Goal: Task Accomplishment & Management: Manage account settings

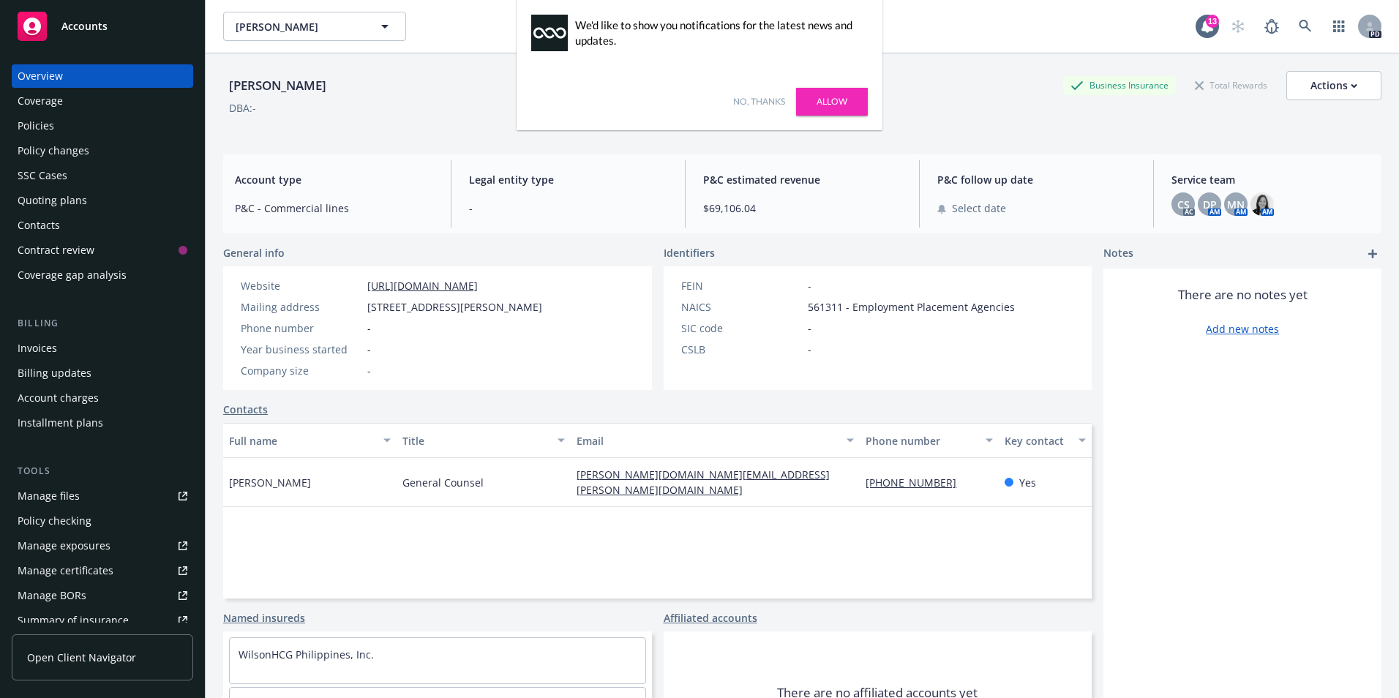
click at [762, 102] on link "No, thanks" at bounding box center [759, 101] width 52 height 13
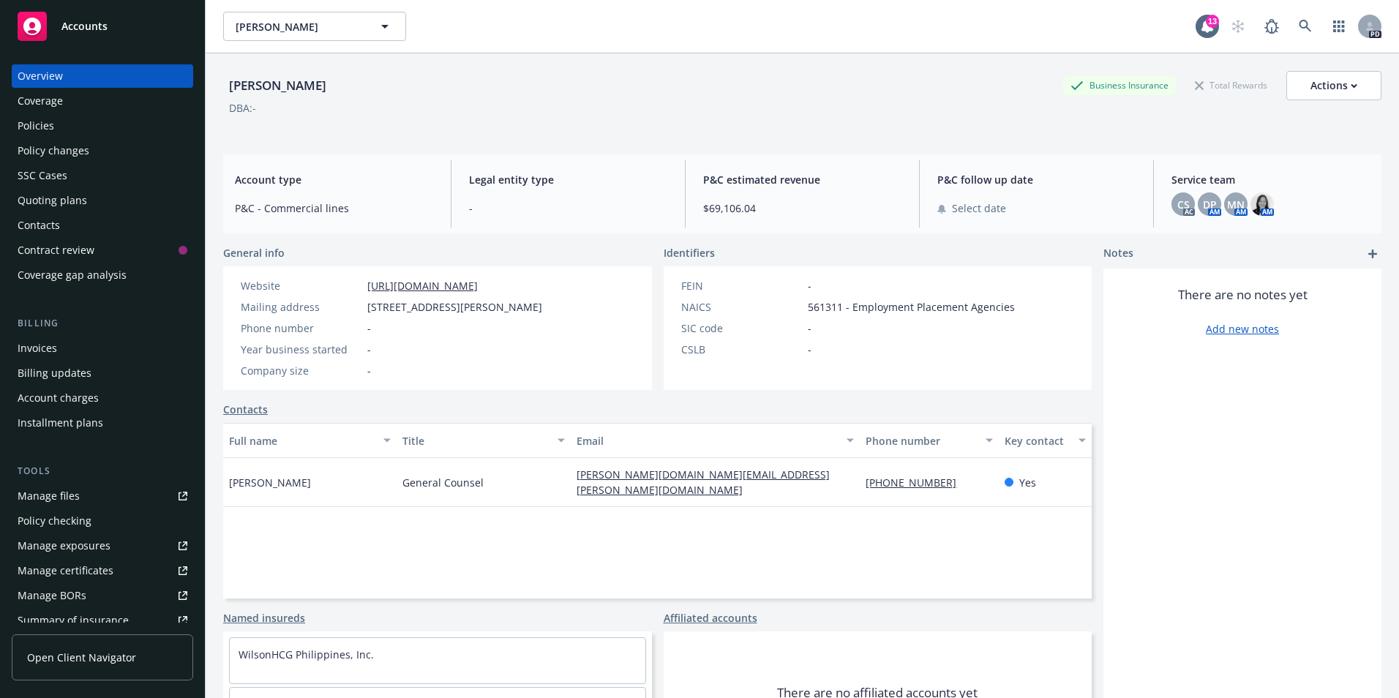
click at [64, 225] on div "Contacts" at bounding box center [103, 225] width 170 height 23
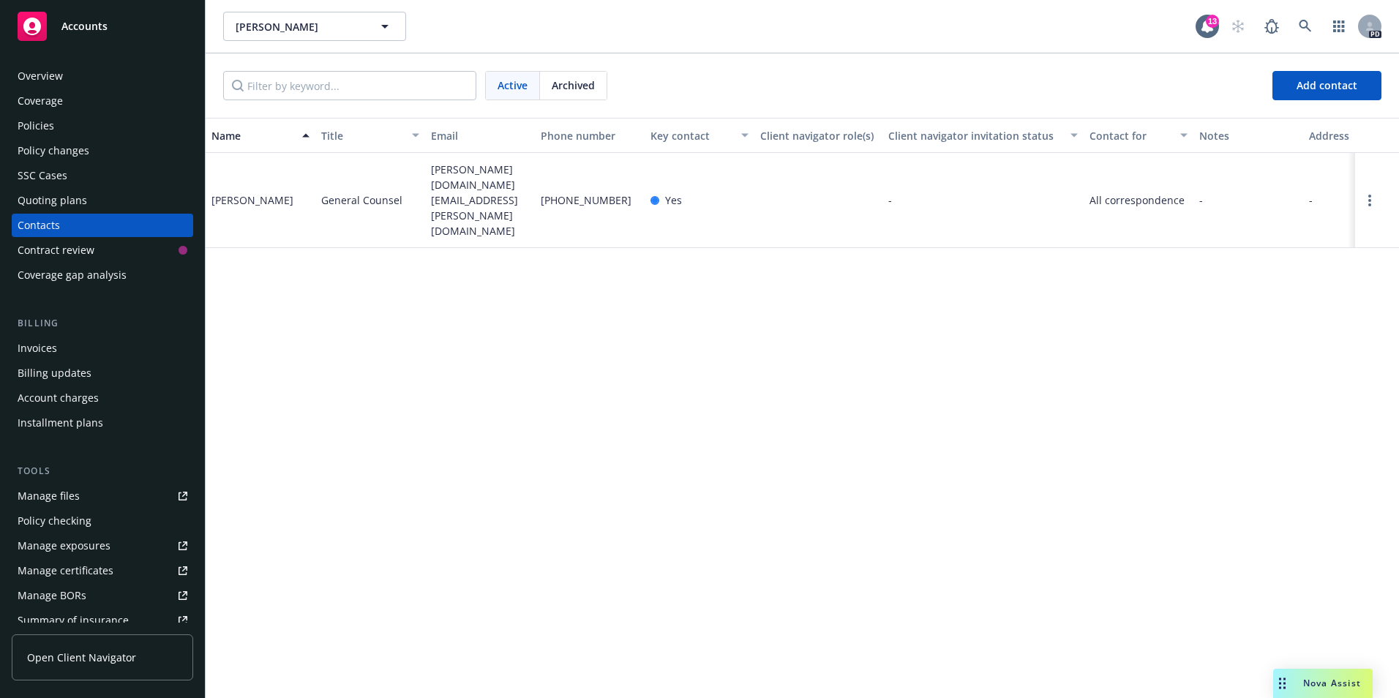
click at [712, 304] on div "Name Title Email Phone number Key contact Client navigator role(s) Client navig…" at bounding box center [802, 408] width 1193 height 580
click at [1319, 83] on span "Add contact" at bounding box center [1327, 85] width 61 height 14
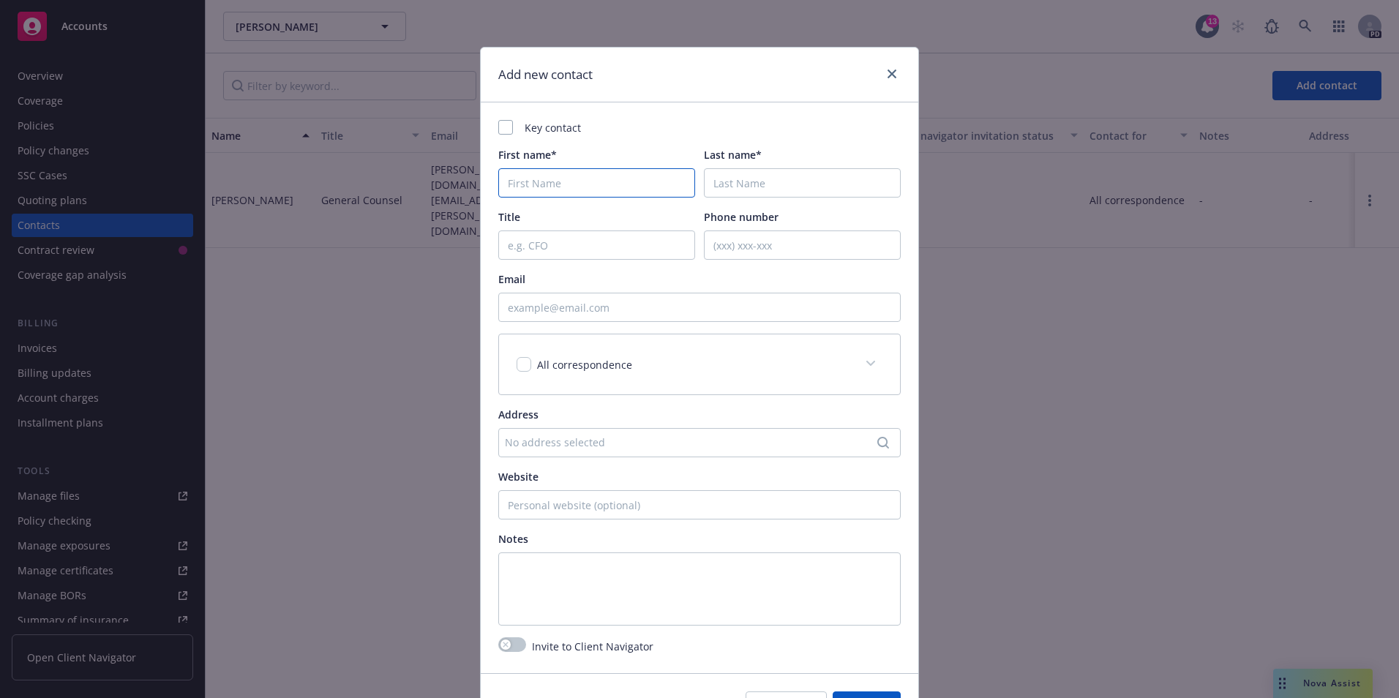
click at [606, 187] on input "First name*" at bounding box center [596, 182] width 197 height 29
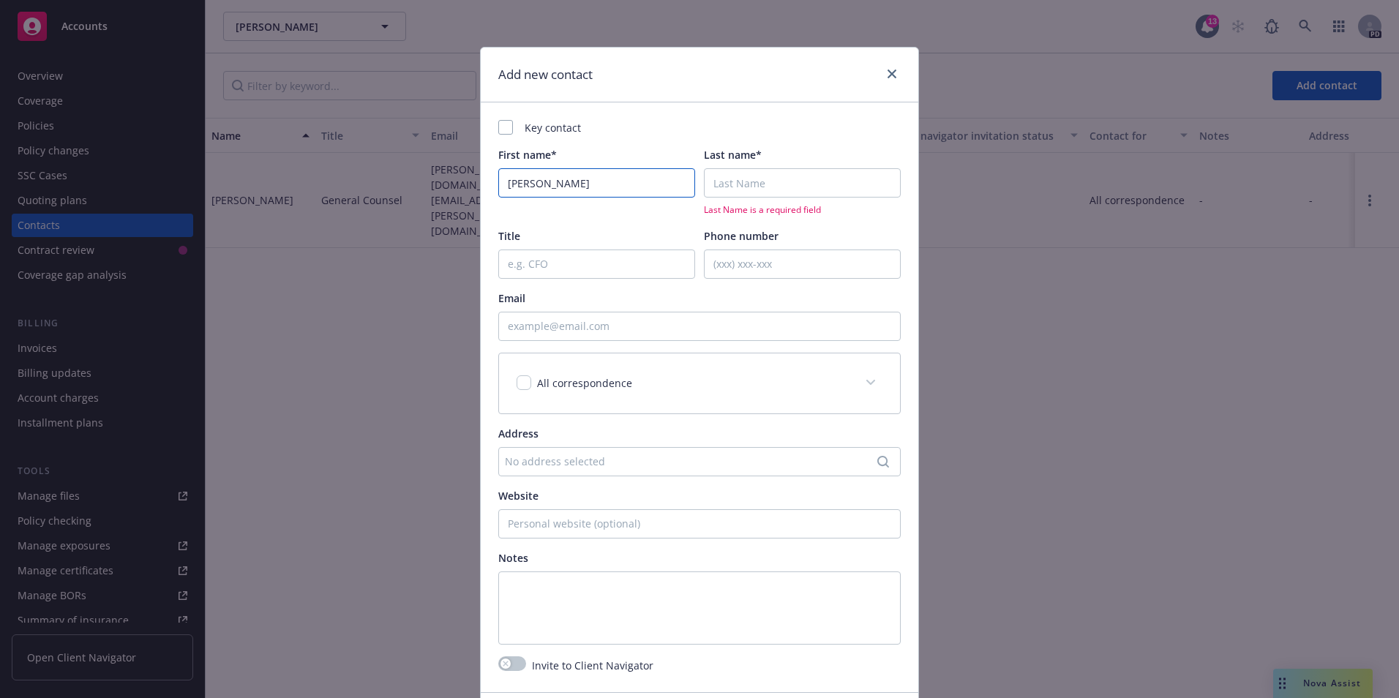
type input "[PERSON_NAME]"
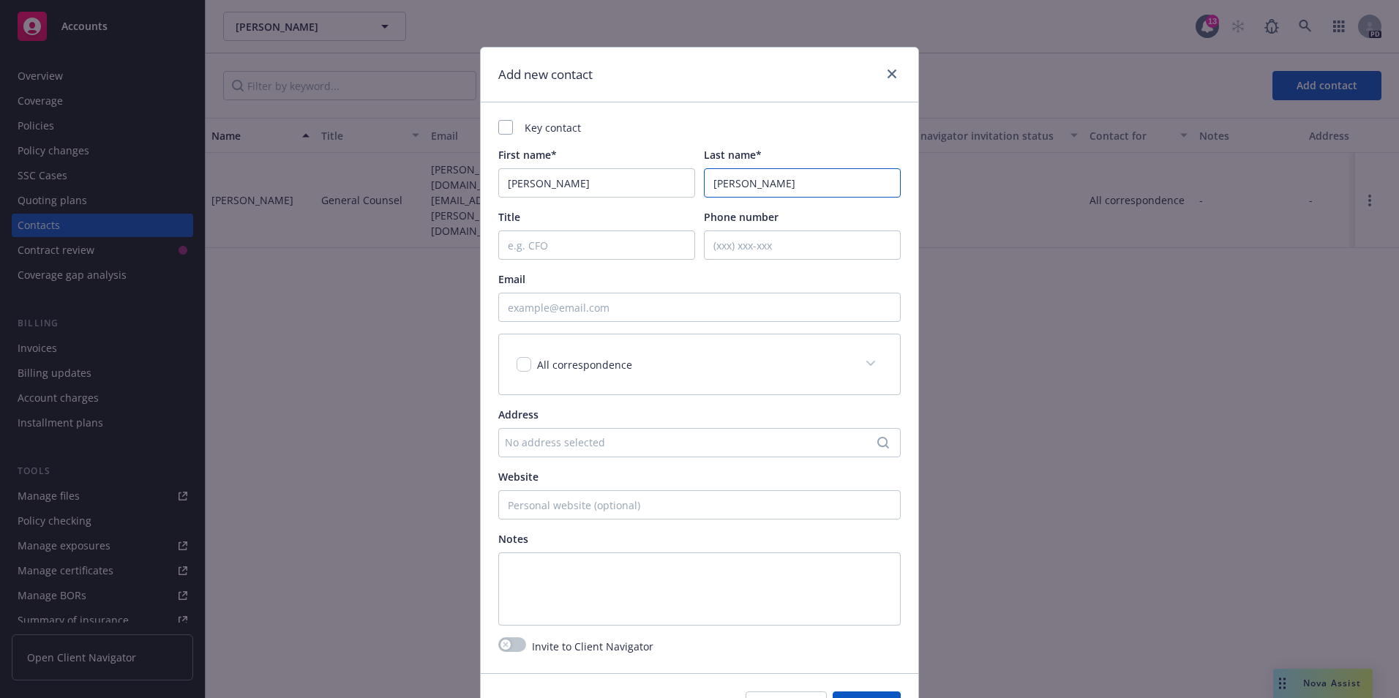
type input "[PERSON_NAME]"
click at [560, 179] on input "[PERSON_NAME]" at bounding box center [596, 182] width 197 height 29
click at [580, 260] on div "Key contact First name* [PERSON_NAME] Last name* [PERSON_NAME] Title Phone numb…" at bounding box center [699, 373] width 402 height 506
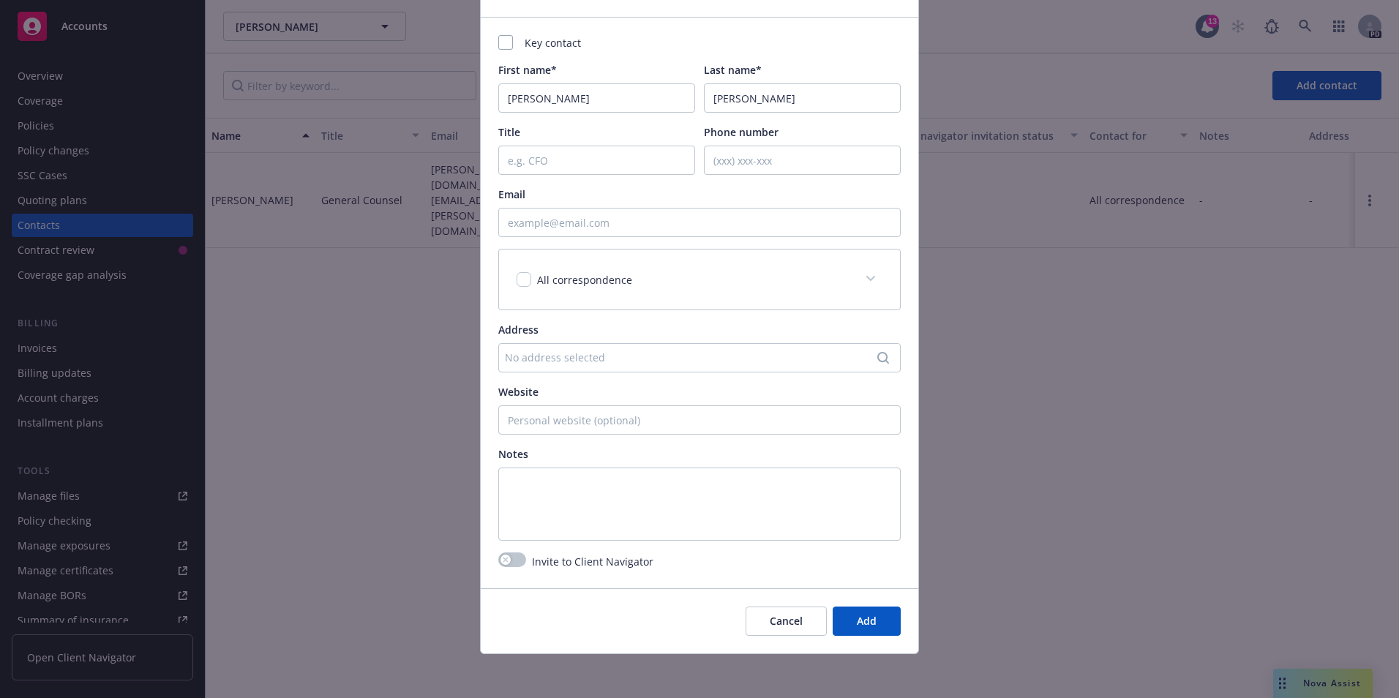
scroll to position [88, 0]
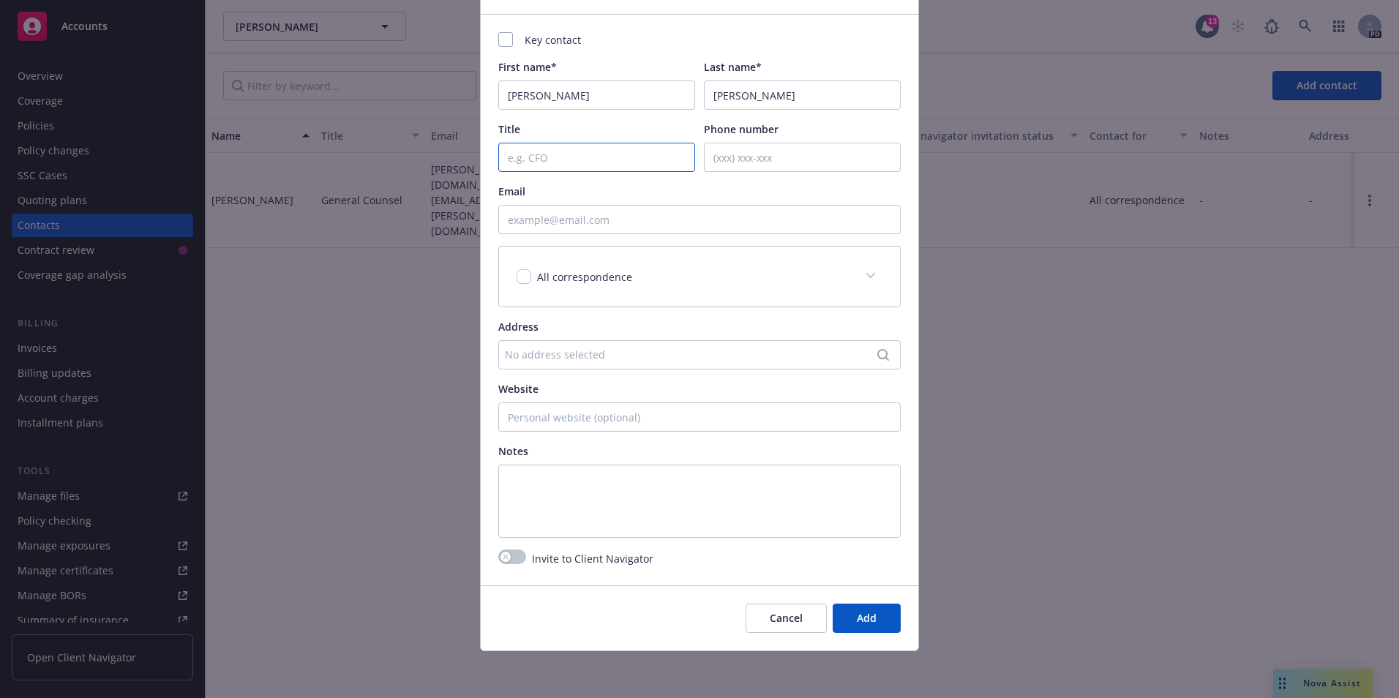
click at [534, 169] on input "Title" at bounding box center [596, 157] width 197 height 29
type input "Corporate Counsel"
click at [570, 230] on input "Email" at bounding box center [699, 219] width 402 height 29
click at [570, 217] on input "Email" at bounding box center [699, 219] width 402 height 29
paste input "mailto:[PERSON_NAME][EMAIL_ADDRESS][PERSON_NAME][DOMAIN_NAME]"
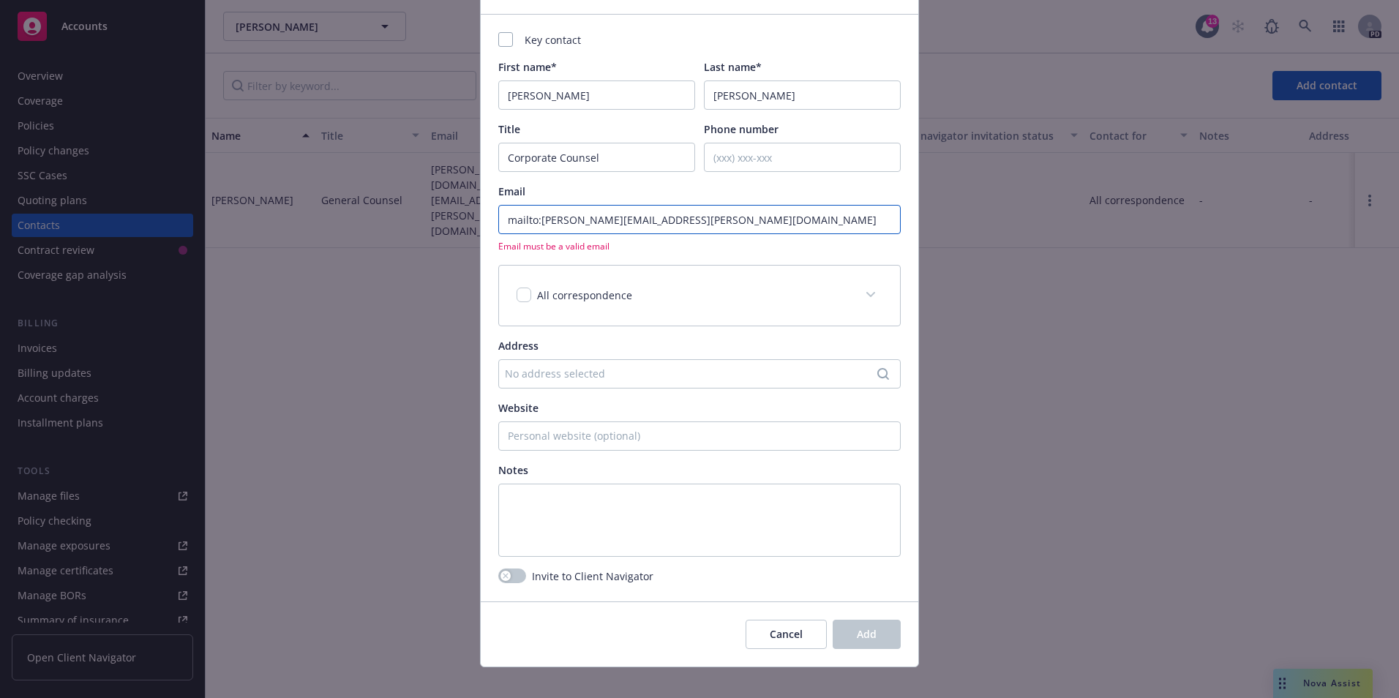
drag, startPoint x: 536, startPoint y: 220, endPoint x: 431, endPoint y: 212, distance: 105.6
click at [446, 213] on div "Add new contact Key contact First name* [PERSON_NAME] Last name* [PERSON_NAME] …" at bounding box center [699, 349] width 1399 height 698
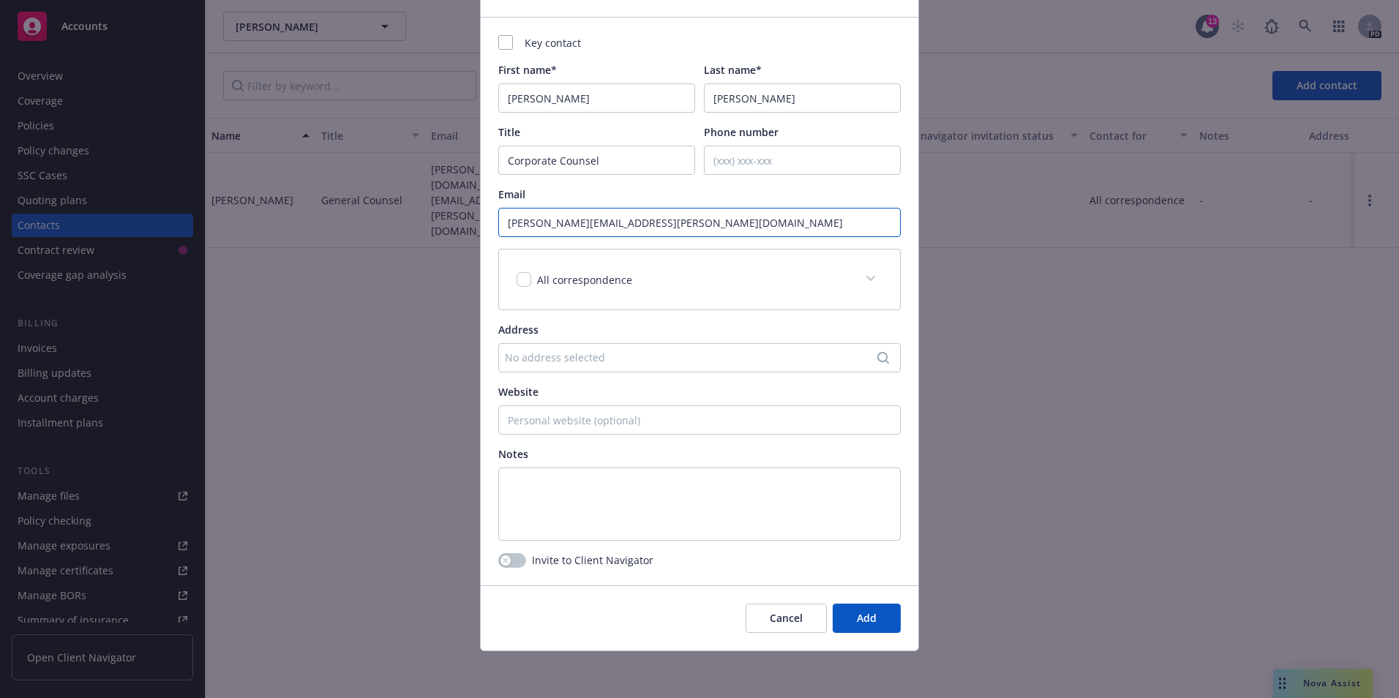
scroll to position [85, 0]
type input "[PERSON_NAME][EMAIL_ADDRESS][PERSON_NAME][DOMAIN_NAME]"
click at [580, 316] on div "Key contact First name* [PERSON_NAME] Last name* [PERSON_NAME] Title Corporate …" at bounding box center [699, 288] width 402 height 506
click at [858, 620] on span "Add" at bounding box center [867, 618] width 20 height 14
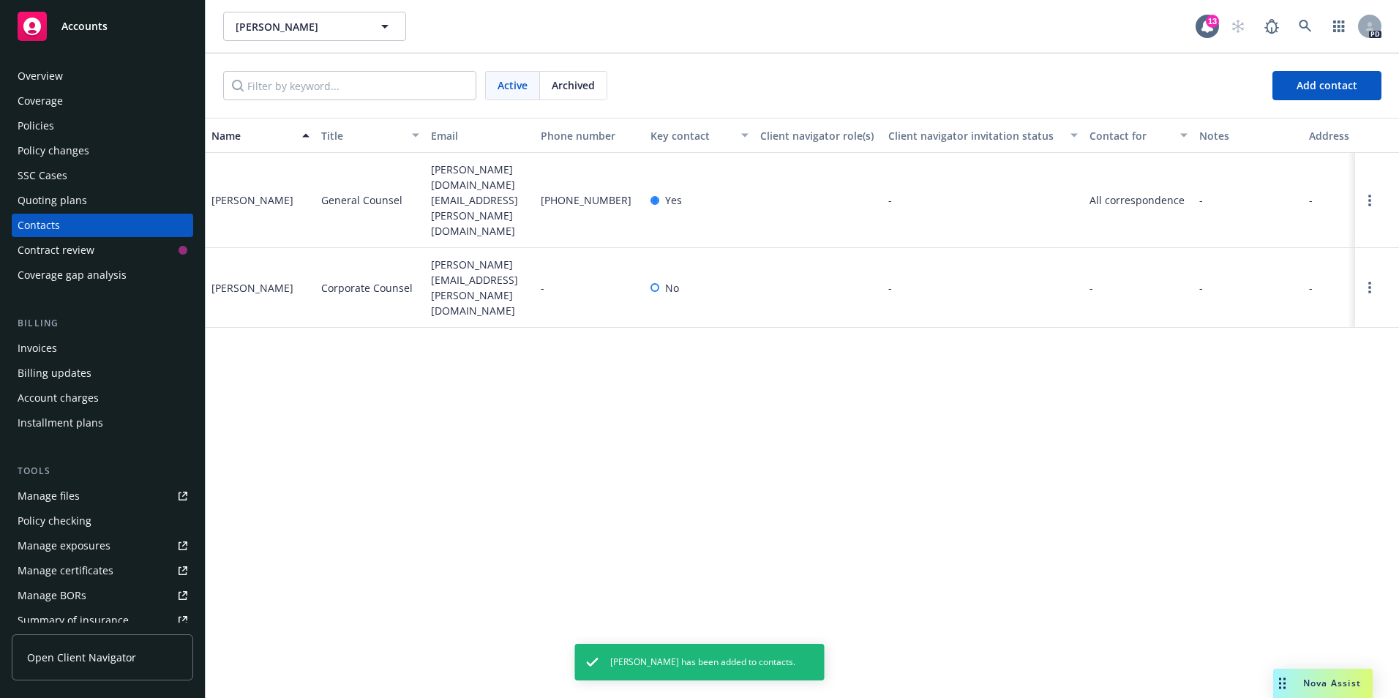
click at [239, 192] on div "[PERSON_NAME]" at bounding box center [252, 199] width 82 height 15
click at [266, 192] on div "[PERSON_NAME]" at bounding box center [252, 199] width 82 height 15
click at [268, 192] on div "[PERSON_NAME]" at bounding box center [252, 199] width 82 height 15
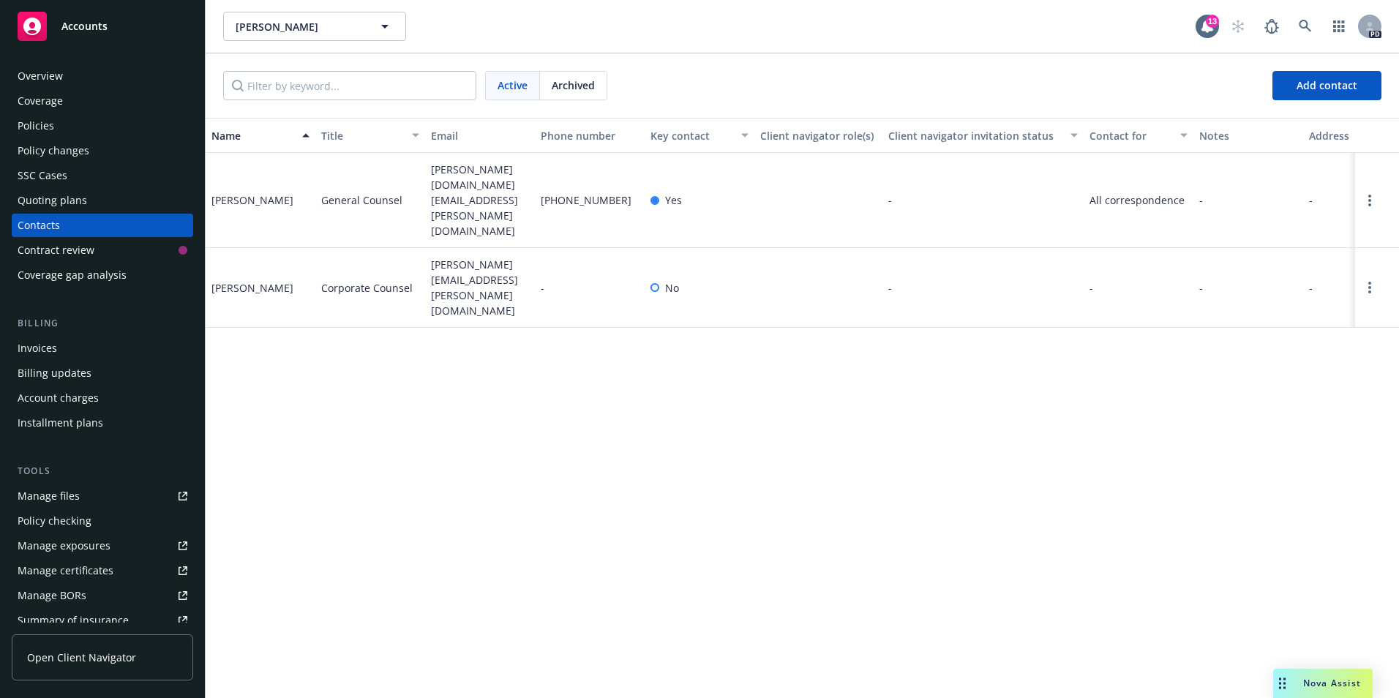
drag, startPoint x: 268, startPoint y: 181, endPoint x: 283, endPoint y: 260, distance: 81.2
click at [285, 260] on div "[PERSON_NAME]" at bounding box center [261, 288] width 110 height 80
click at [250, 280] on div "[PERSON_NAME]" at bounding box center [252, 287] width 82 height 15
click at [244, 280] on div "[PERSON_NAME]" at bounding box center [252, 287] width 82 height 15
drag, startPoint x: 431, startPoint y: 245, endPoint x: 440, endPoint y: 245, distance: 9.5
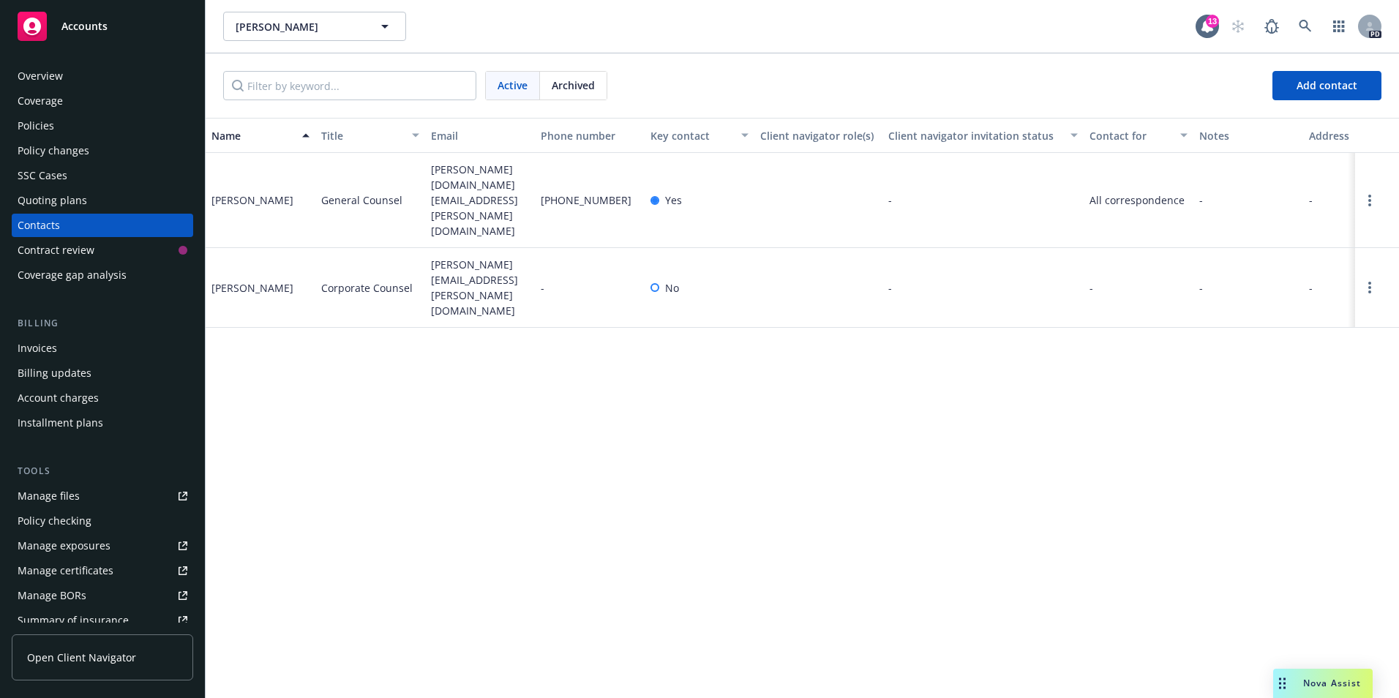
click at [435, 257] on span "[PERSON_NAME][EMAIL_ADDRESS][PERSON_NAME][DOMAIN_NAME]" at bounding box center [480, 287] width 98 height 61
drag, startPoint x: 440, startPoint y: 245, endPoint x: 568, endPoint y: 245, distance: 127.3
click at [568, 248] on div "-" at bounding box center [590, 288] width 110 height 80
click at [1365, 192] on link "Open options" at bounding box center [1370, 201] width 18 height 18
click at [1245, 103] on link "Edit contact" at bounding box center [1275, 100] width 165 height 29
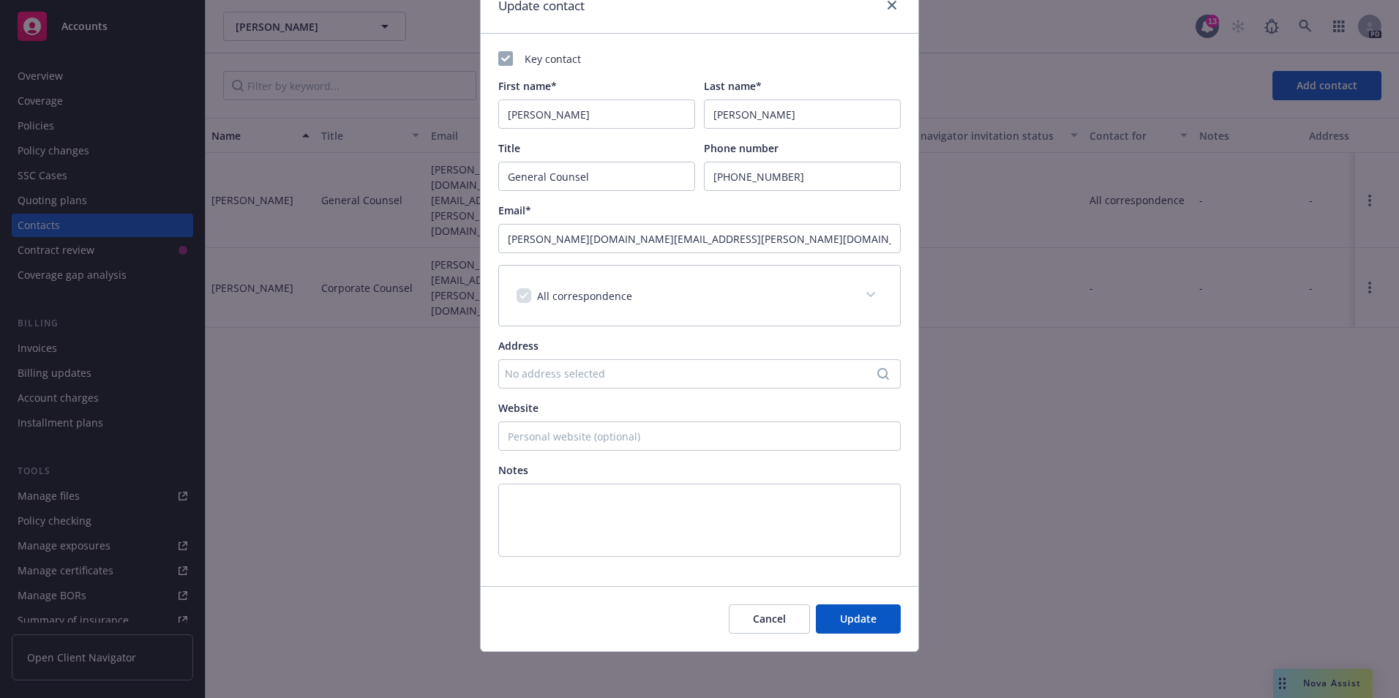
scroll to position [70, 0]
click at [874, 610] on button "Update" at bounding box center [858, 618] width 85 height 29
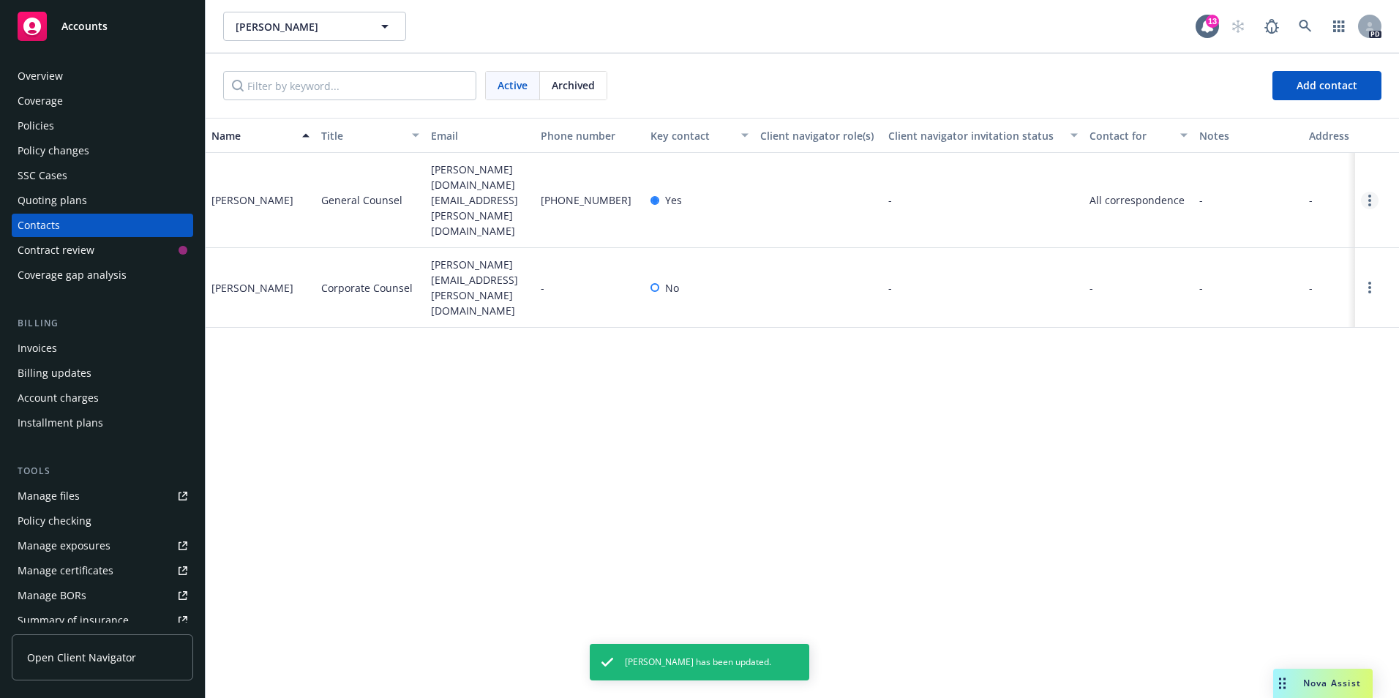
click at [1370, 195] on icon "Open options" at bounding box center [1369, 201] width 3 height 12
click at [97, 660] on span "Open Client Navigator" at bounding box center [81, 657] width 109 height 15
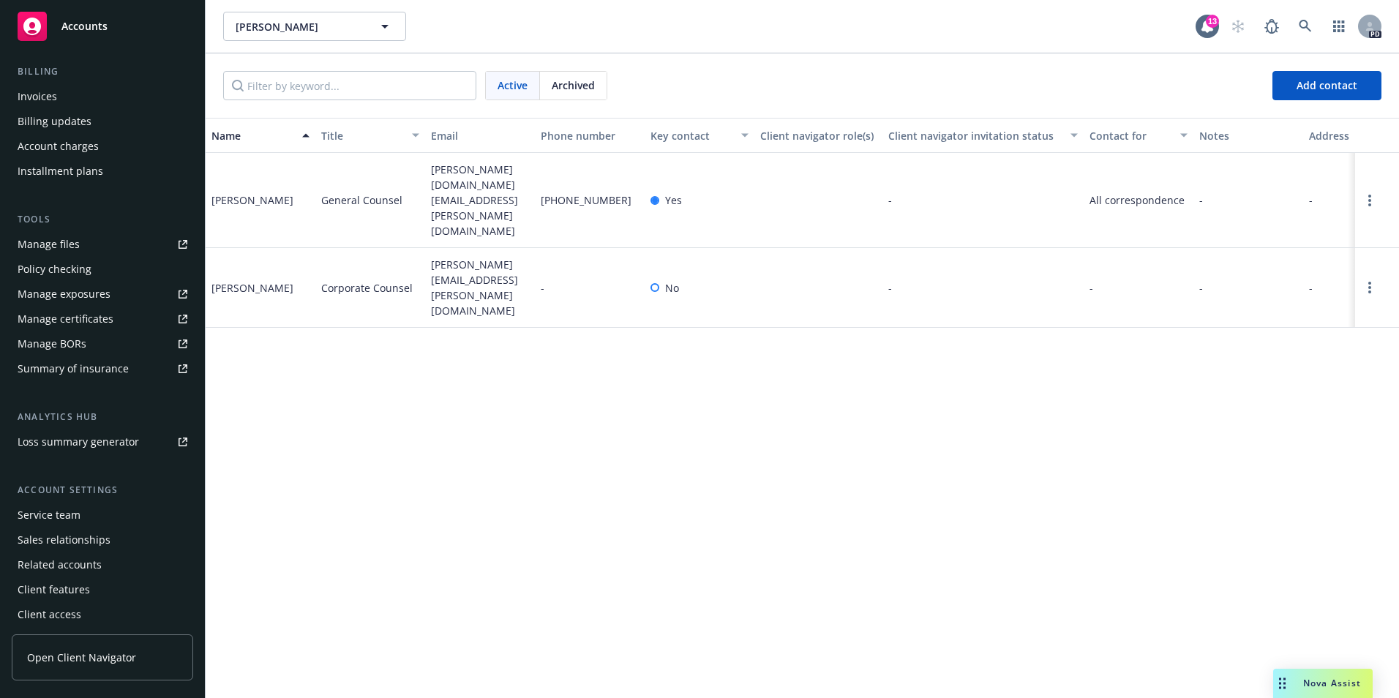
scroll to position [255, 0]
click at [85, 612] on div "Client access" at bounding box center [103, 610] width 170 height 23
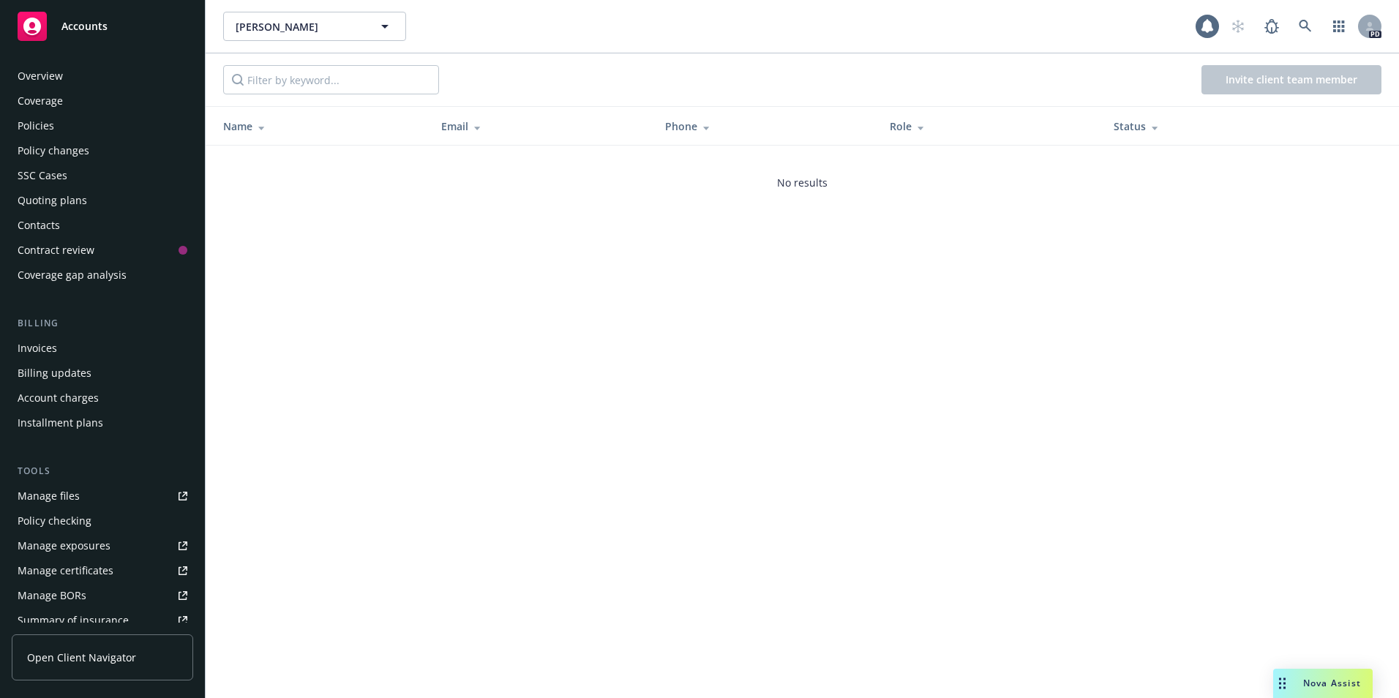
scroll to position [255, 0]
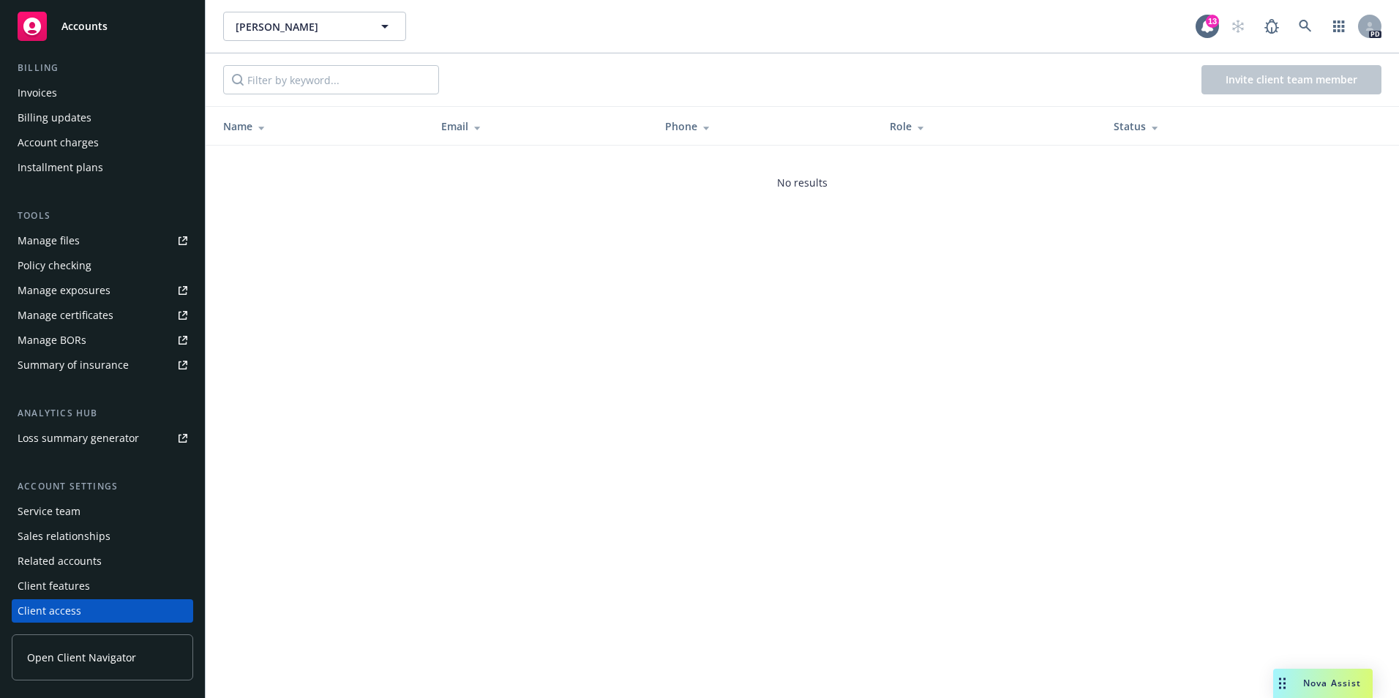
click at [80, 583] on div "Client features" at bounding box center [54, 585] width 72 height 23
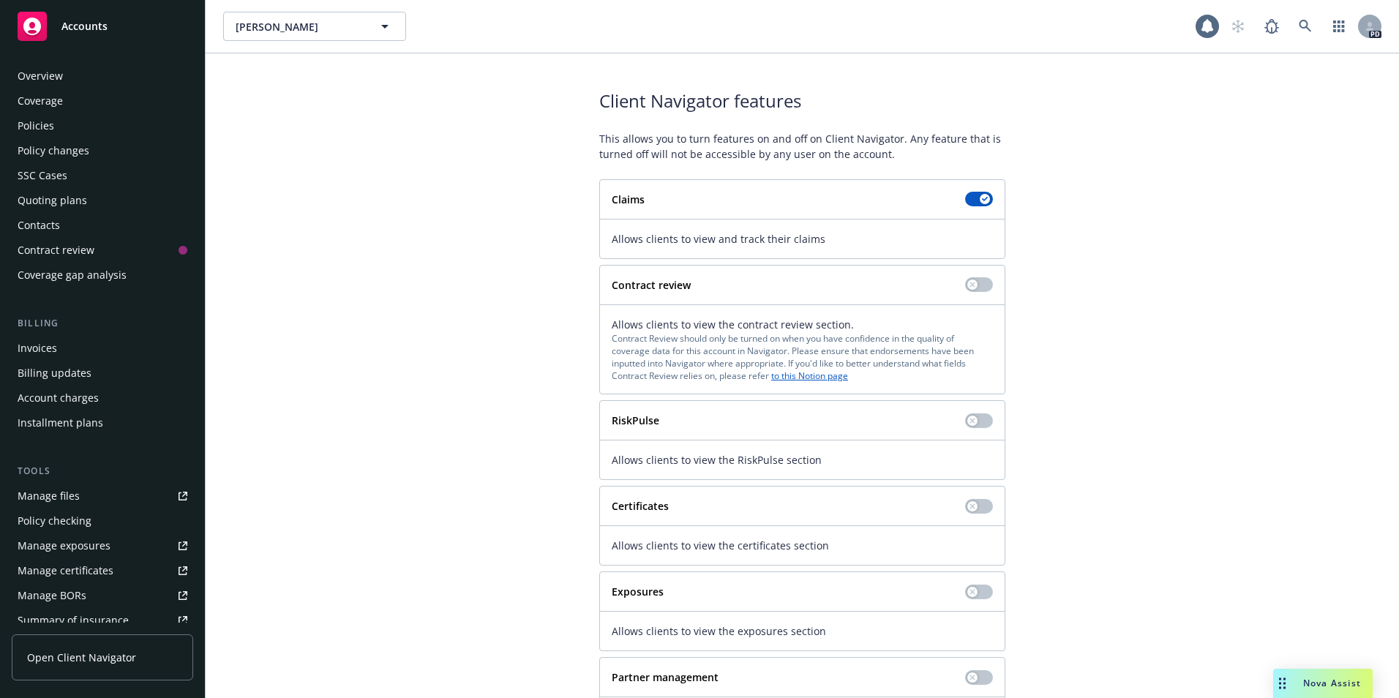
scroll to position [255, 0]
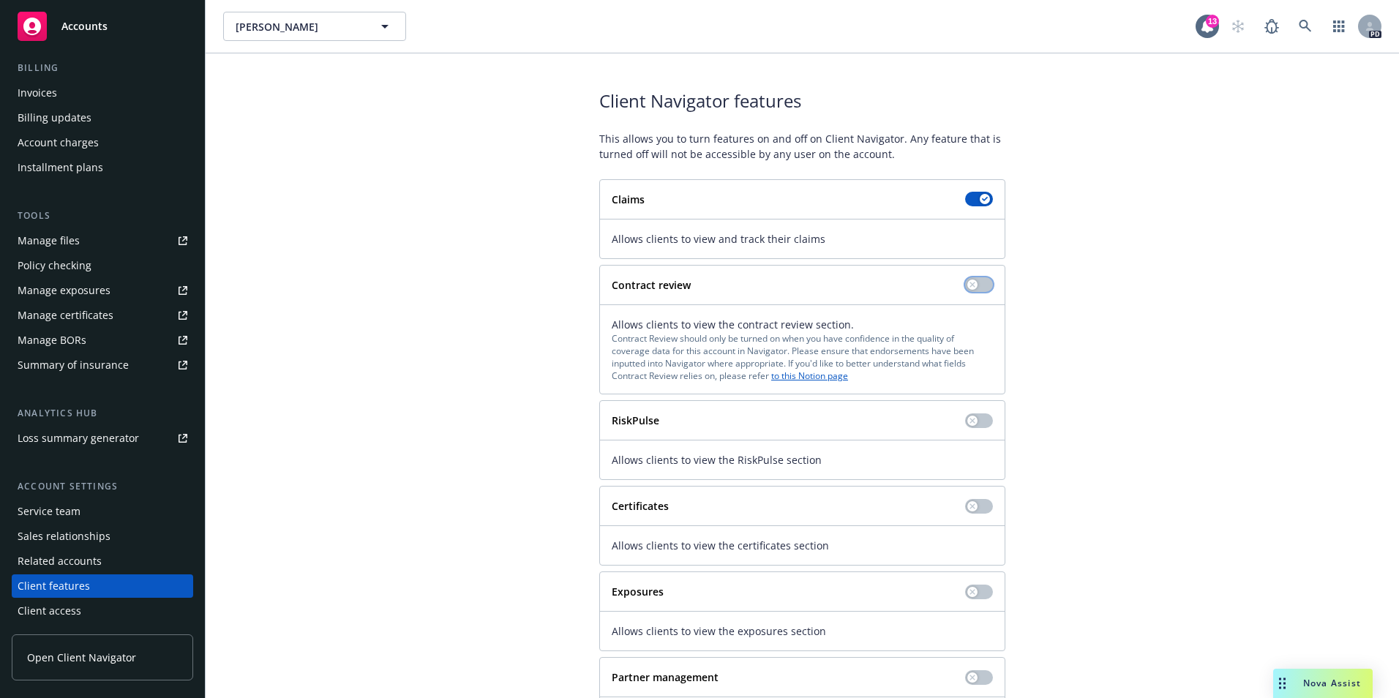
click at [969, 285] on icon "button" at bounding box center [972, 285] width 6 height 6
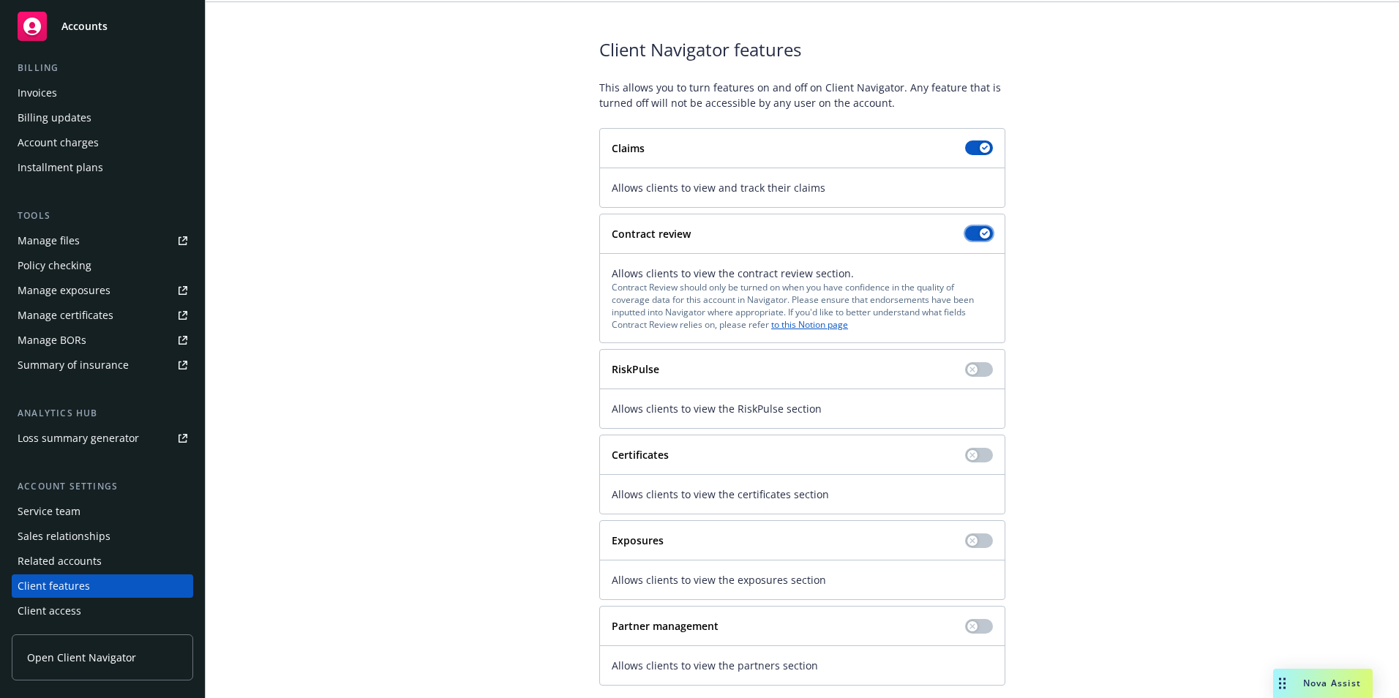
scroll to position [73, 0]
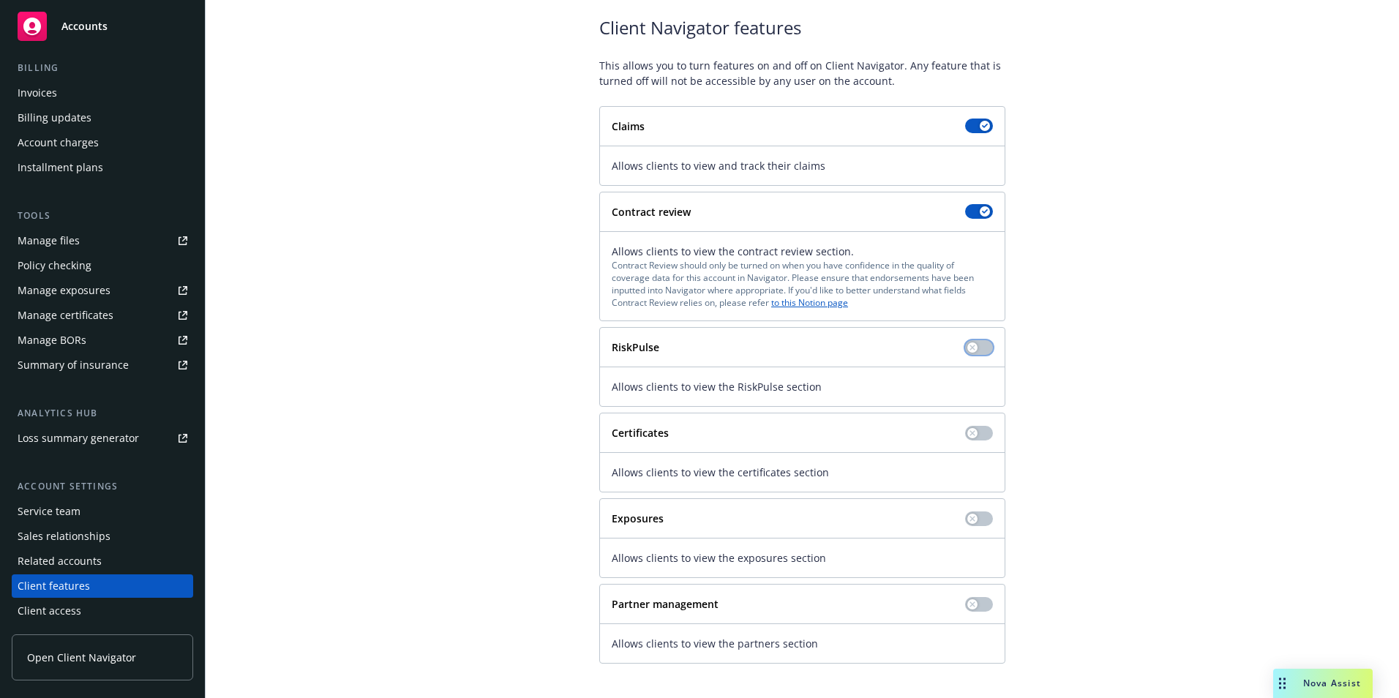
click at [969, 345] on icon "button" at bounding box center [972, 348] width 6 height 6
click at [969, 433] on icon "button" at bounding box center [971, 432] width 5 height 5
click at [971, 601] on div "button" at bounding box center [972, 604] width 10 height 10
click at [969, 516] on icon "button" at bounding box center [972, 518] width 6 height 6
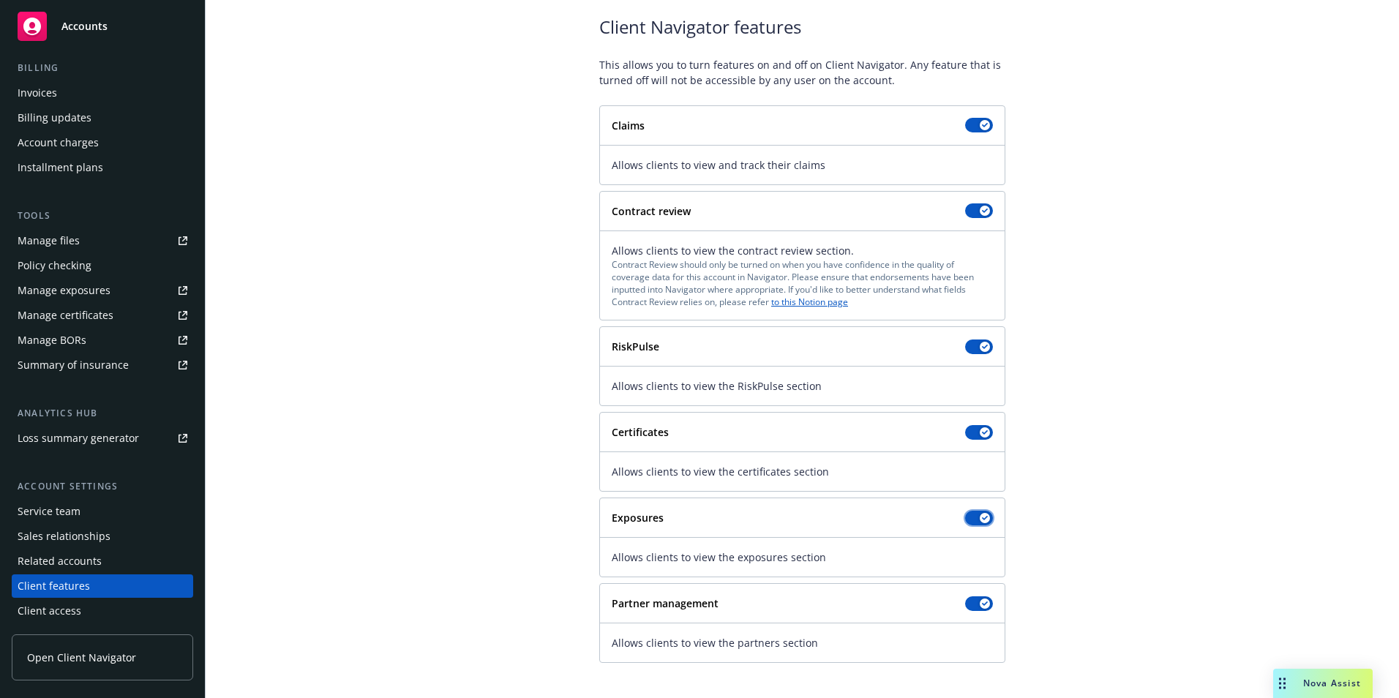
click at [982, 517] on icon "button" at bounding box center [985, 518] width 6 height 4
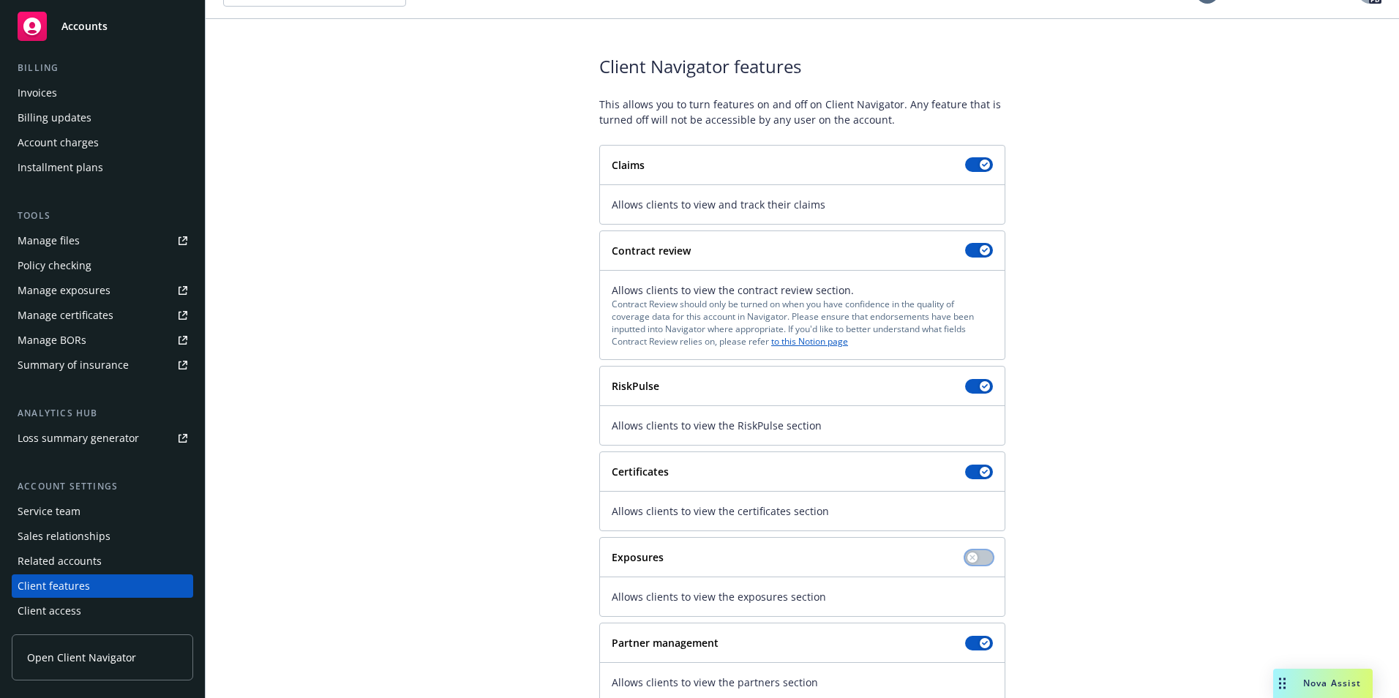
scroll to position [0, 0]
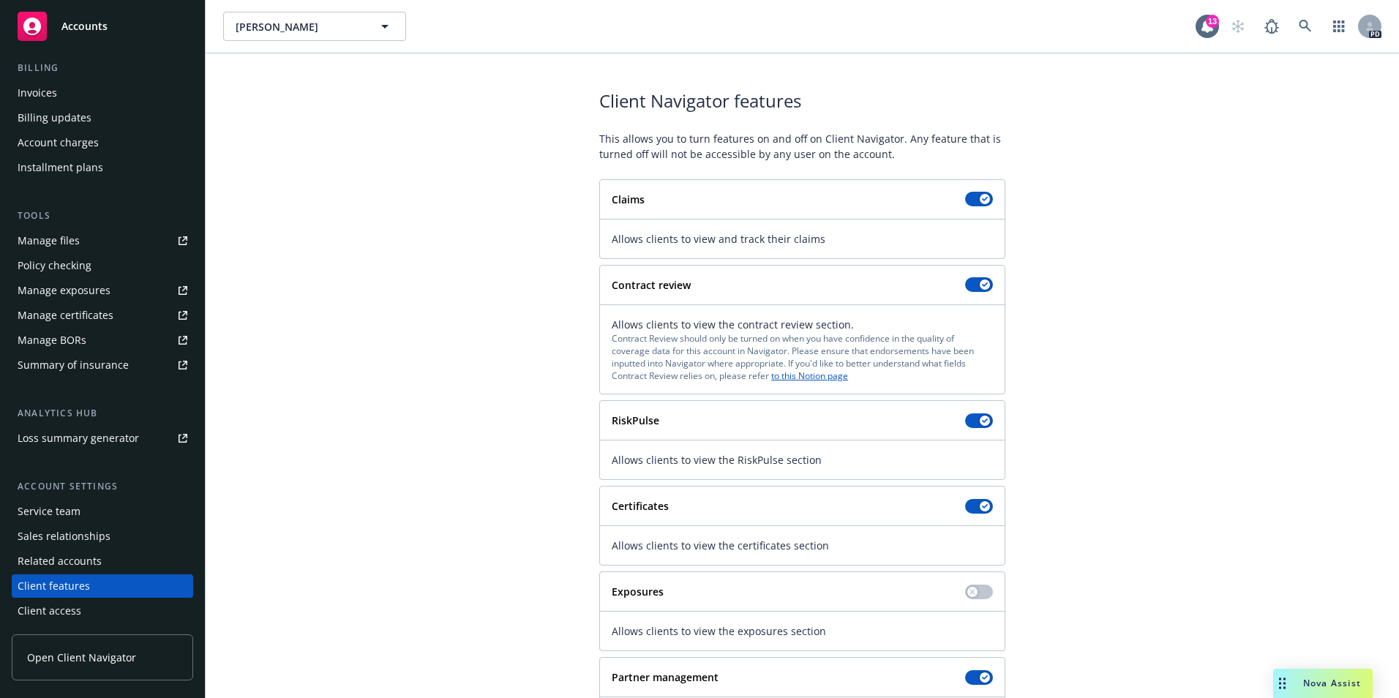
click at [102, 650] on span "Open Client Navigator" at bounding box center [81, 657] width 109 height 15
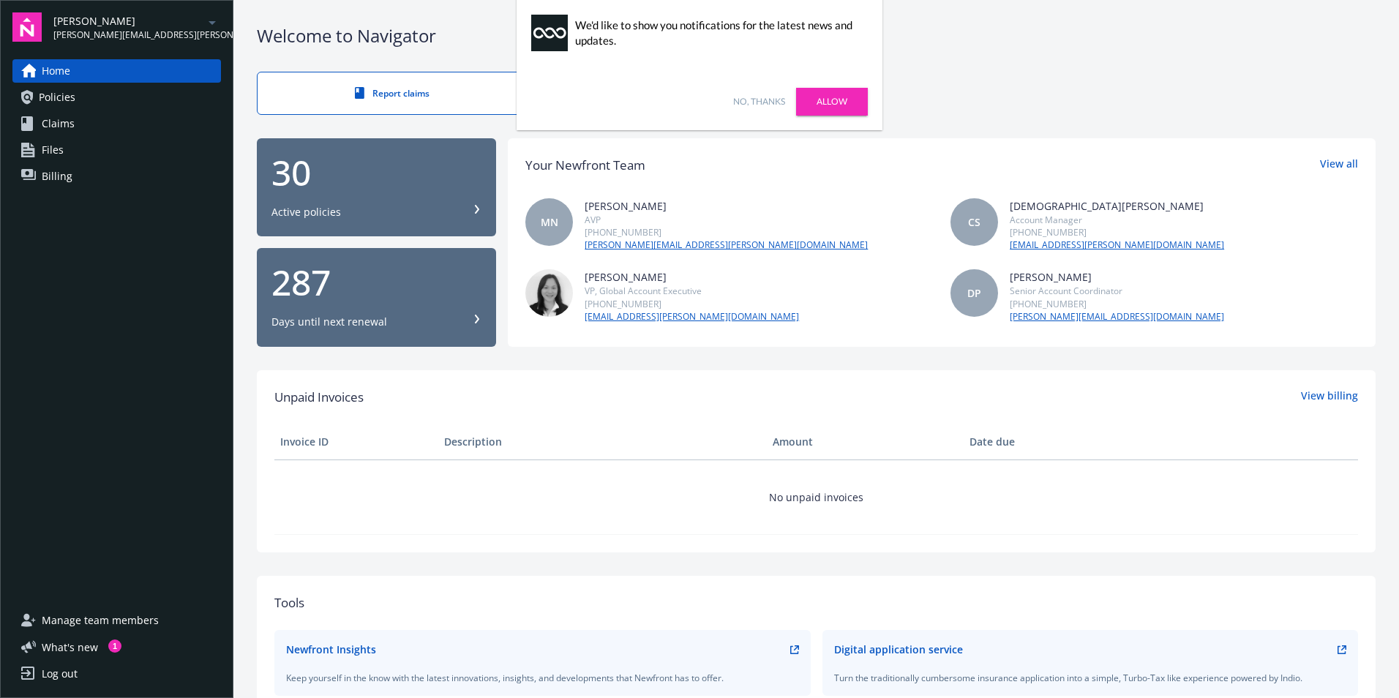
click at [759, 101] on link "No, thanks" at bounding box center [759, 101] width 52 height 13
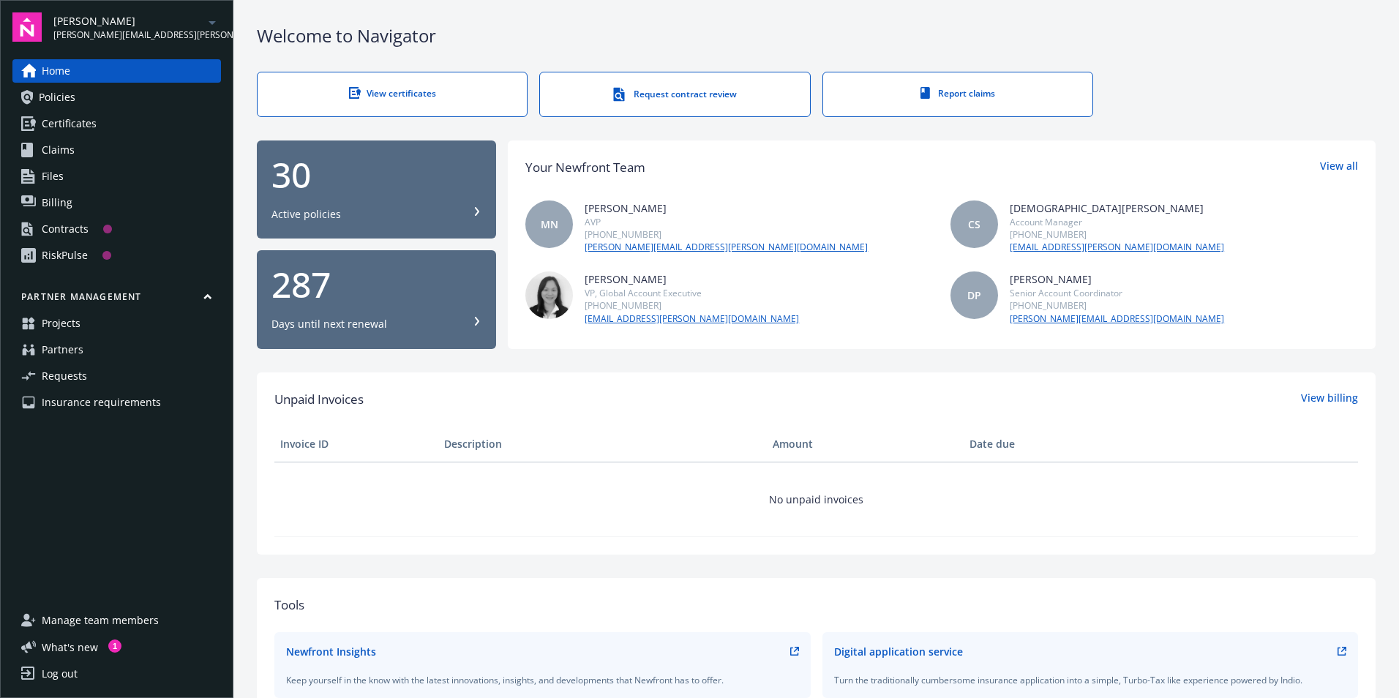
click at [96, 96] on link "Policies" at bounding box center [116, 97] width 209 height 23
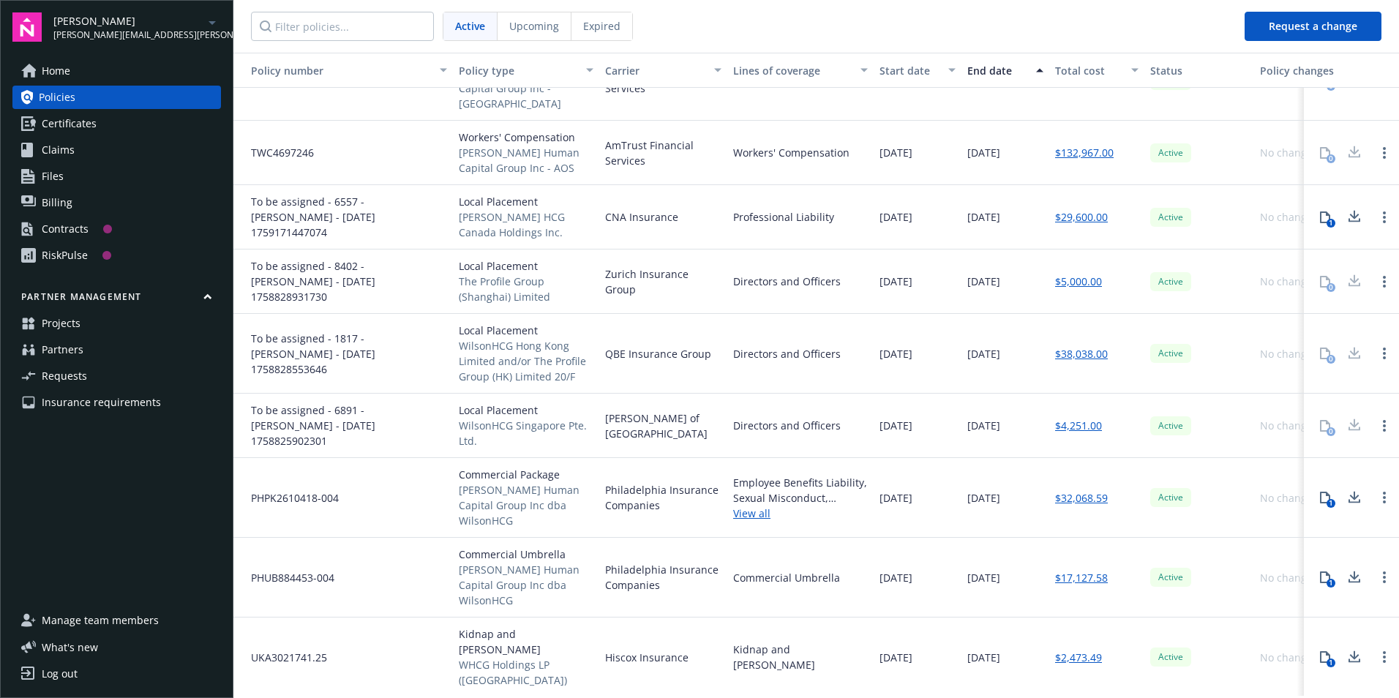
scroll to position [793, 0]
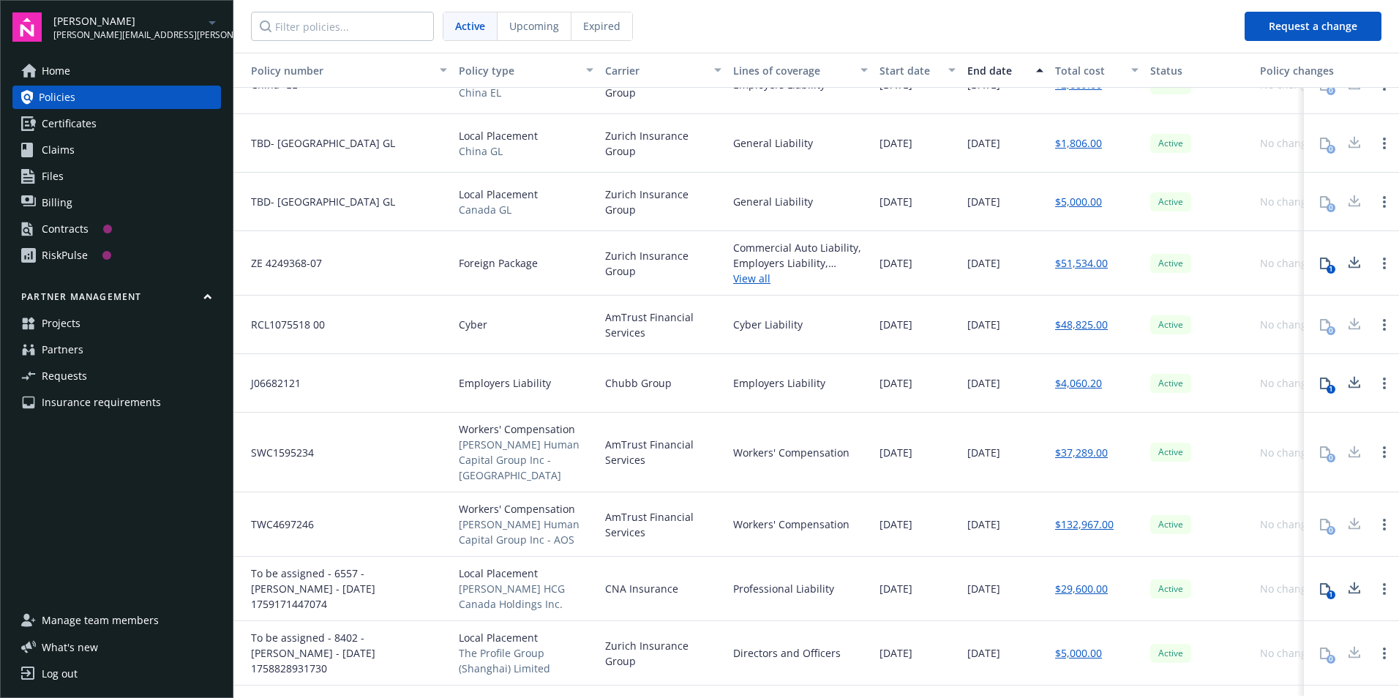
click at [85, 128] on span "Certificates" at bounding box center [69, 123] width 55 height 23
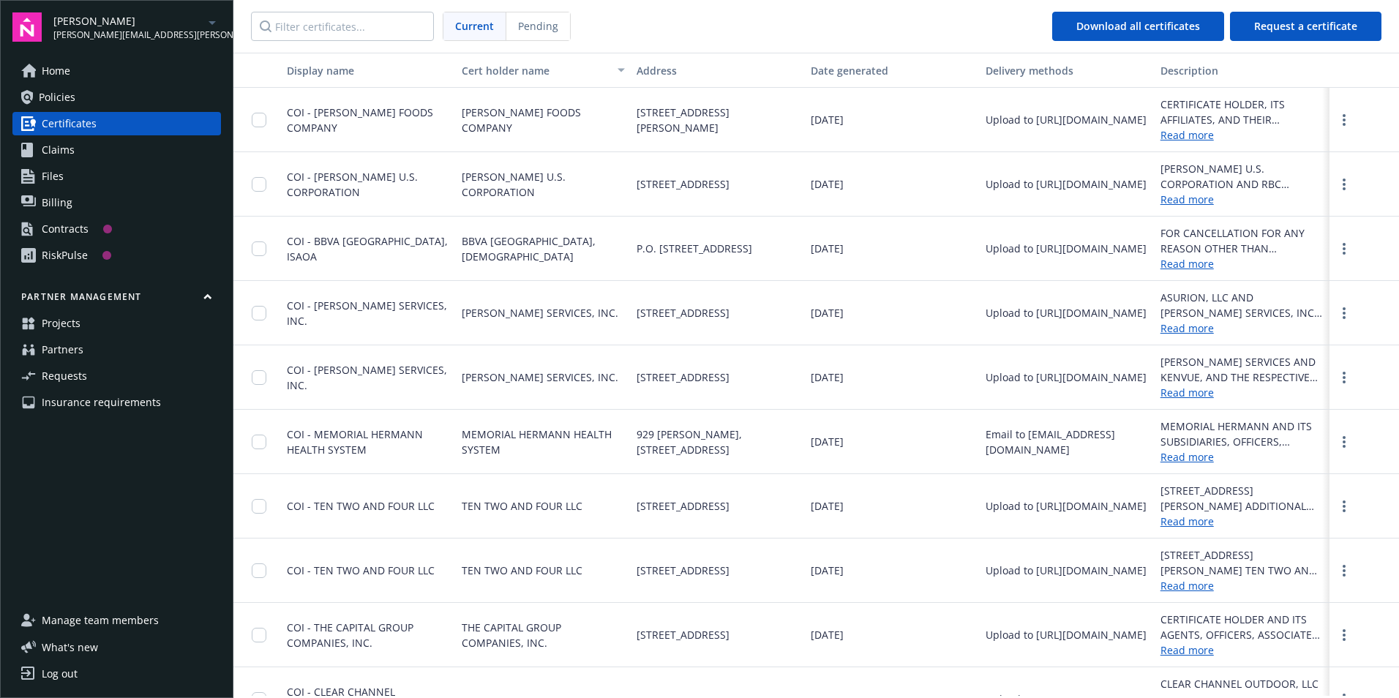
click at [129, 154] on link "Claims" at bounding box center [116, 149] width 209 height 23
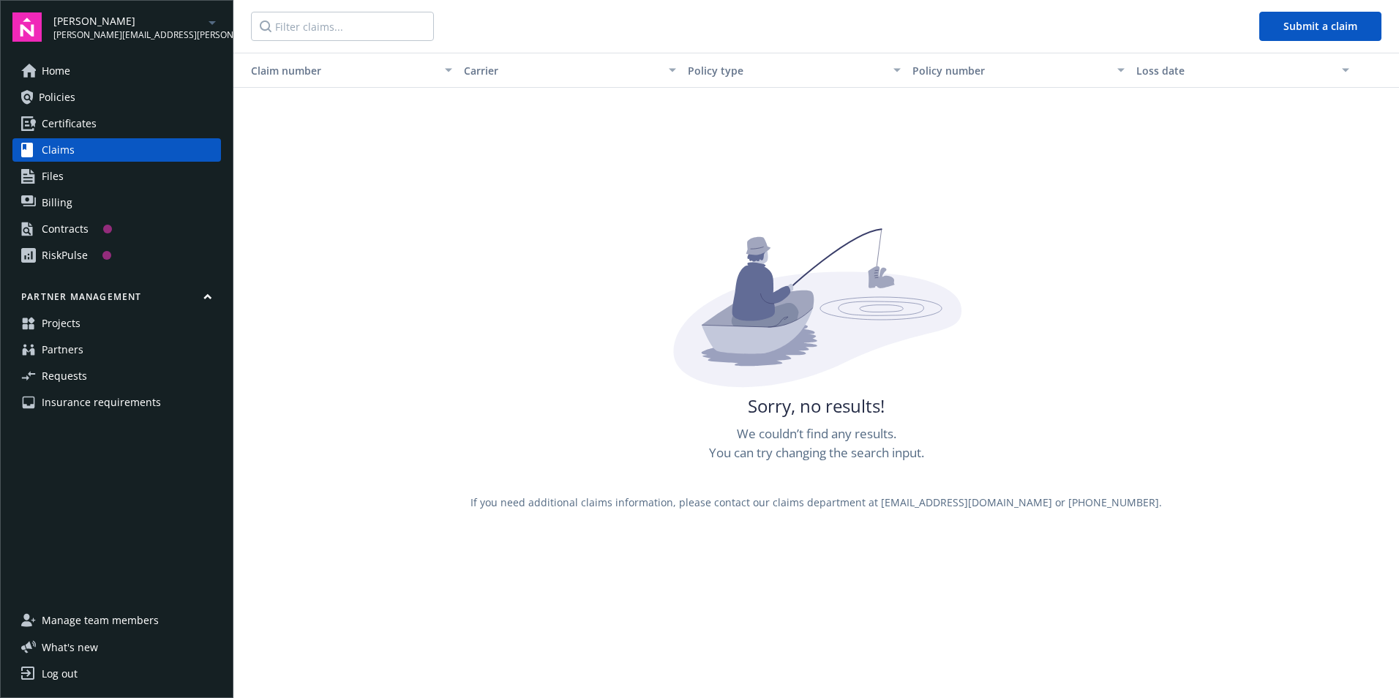
click at [112, 227] on span at bounding box center [108, 229] width 16 height 16
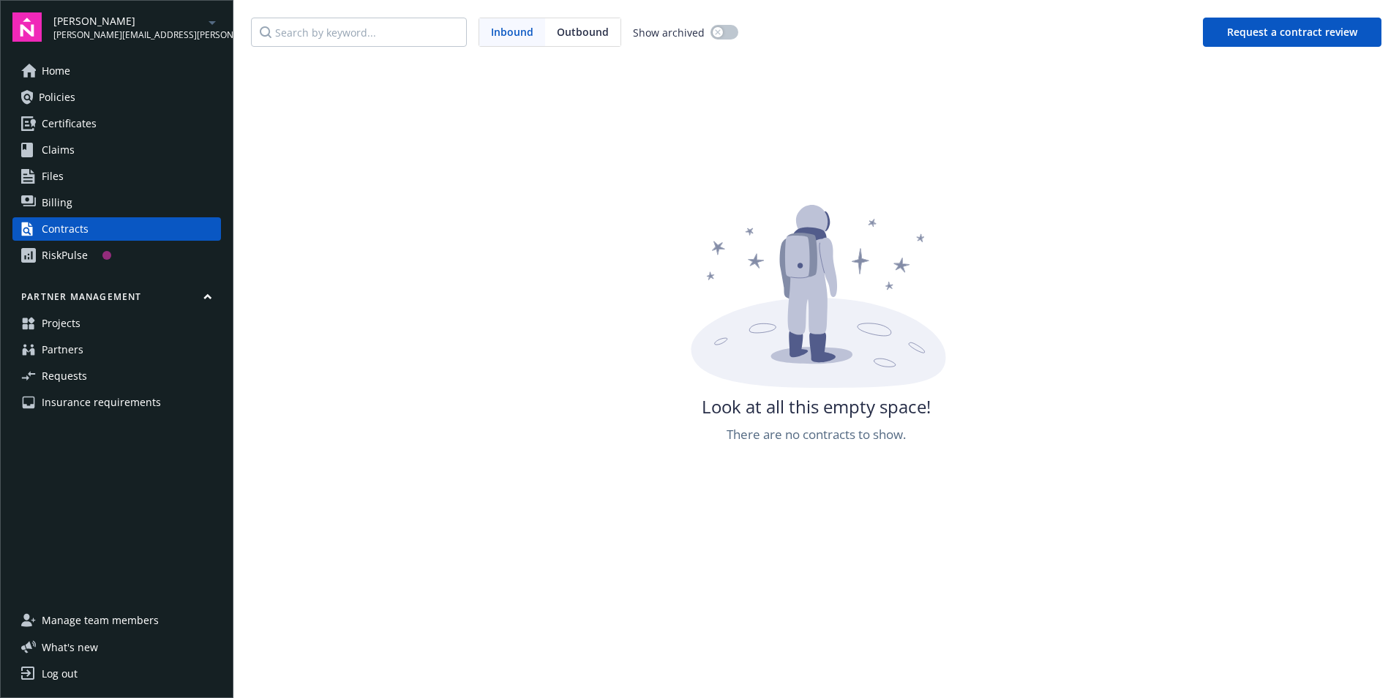
click at [106, 253] on span at bounding box center [106, 255] width 9 height 9
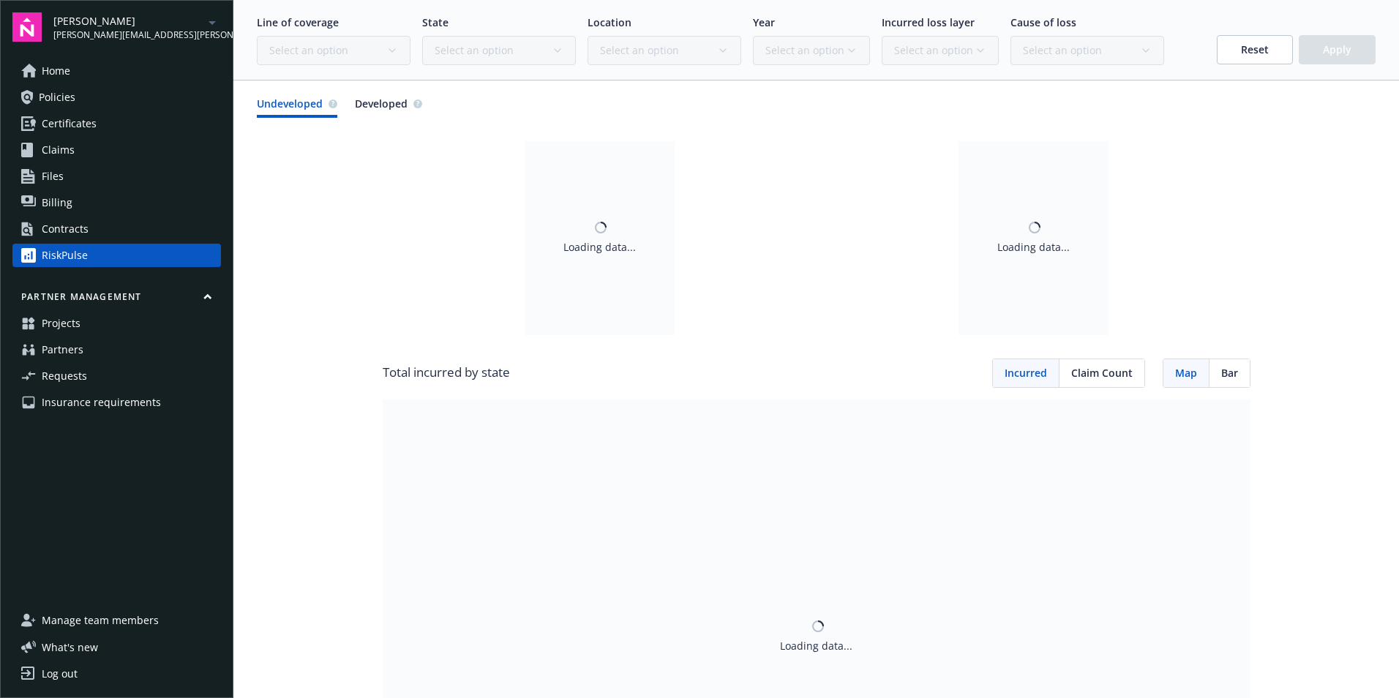
click at [83, 103] on link "Policies" at bounding box center [116, 97] width 209 height 23
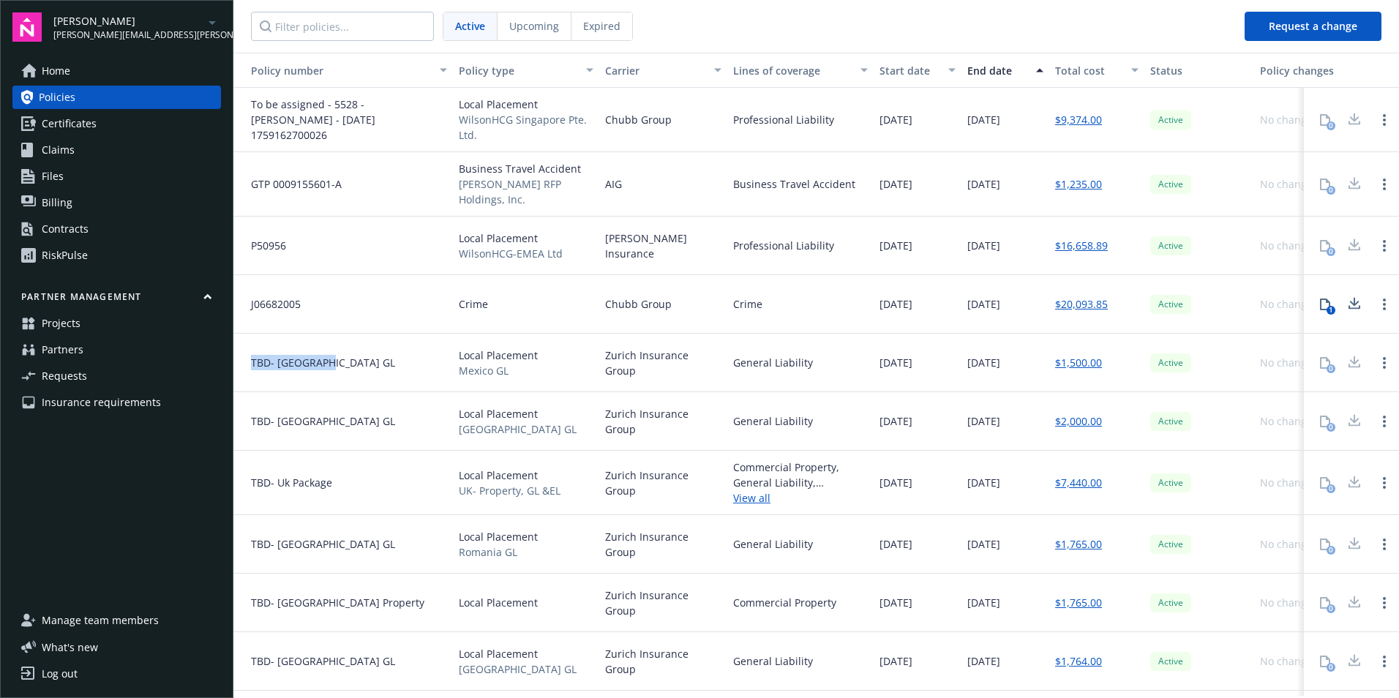
drag, startPoint x: 242, startPoint y: 359, endPoint x: 337, endPoint y: 361, distance: 94.4
click at [337, 361] on div "TBD- Mexico GL" at bounding box center [343, 363] width 220 height 59
drag, startPoint x: 337, startPoint y: 361, endPoint x: 254, endPoint y: 415, distance: 98.8
click at [254, 415] on div "TBD- Spain GL" at bounding box center [343, 421] width 220 height 59
drag, startPoint x: 254, startPoint y: 415, endPoint x: 342, endPoint y: 478, distance: 108.6
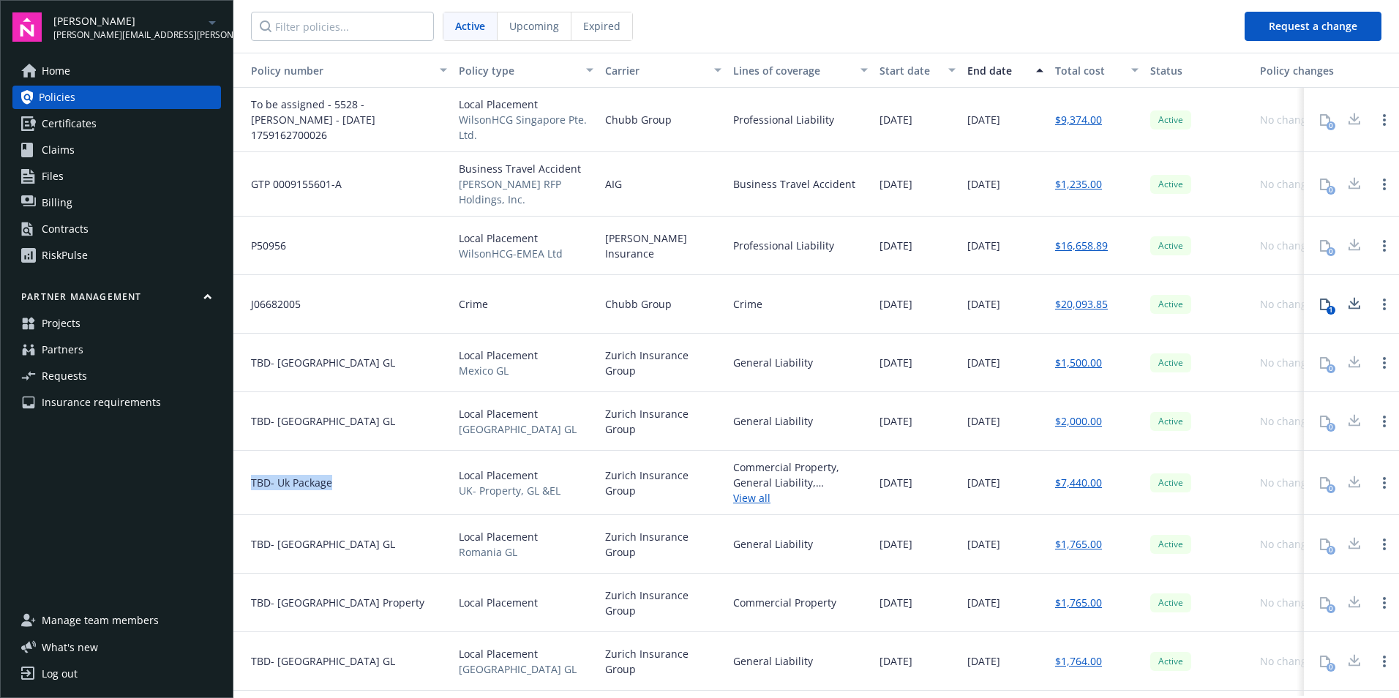
click at [342, 478] on div "TBD- Uk Package" at bounding box center [343, 483] width 220 height 64
